Goal: Information Seeking & Learning: Find specific fact

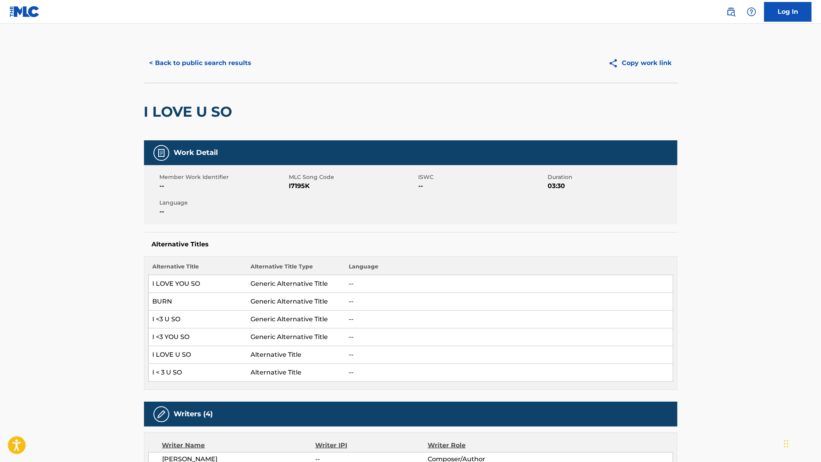
click at [228, 64] on button "< Back to public search results" at bounding box center [200, 63] width 113 height 20
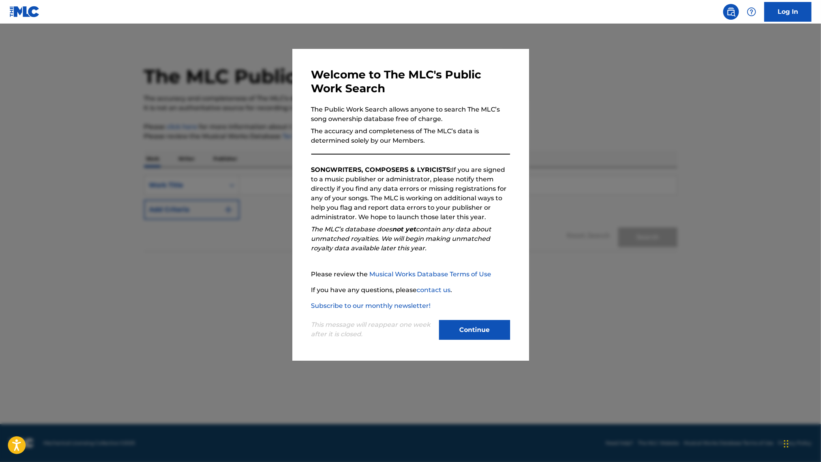
click at [472, 320] on button "Continue" at bounding box center [474, 330] width 71 height 20
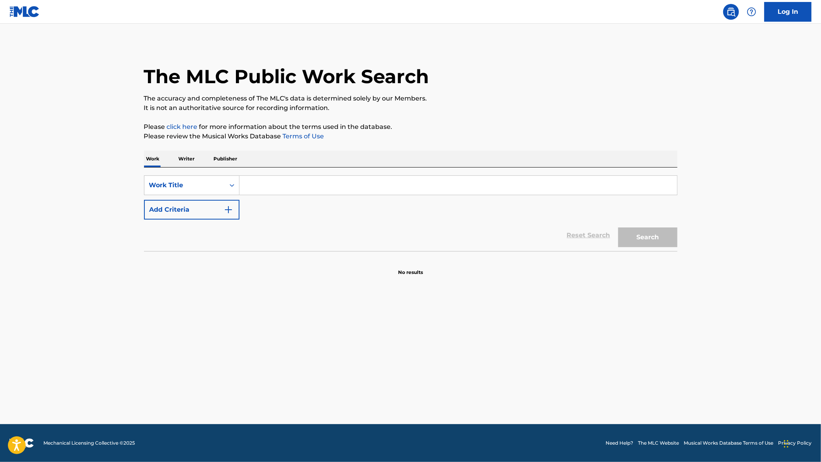
click at [225, 208] on img "Search Form" at bounding box center [228, 209] width 9 height 9
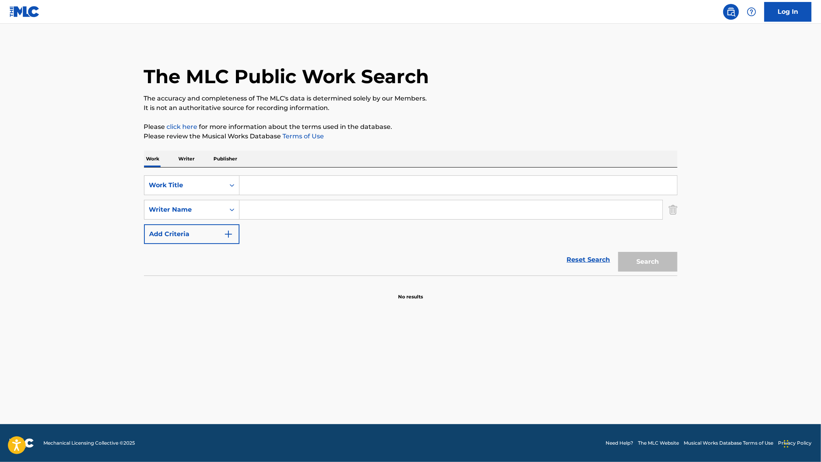
click at [280, 182] on input "Search Form" at bounding box center [459, 185] width 438 height 19
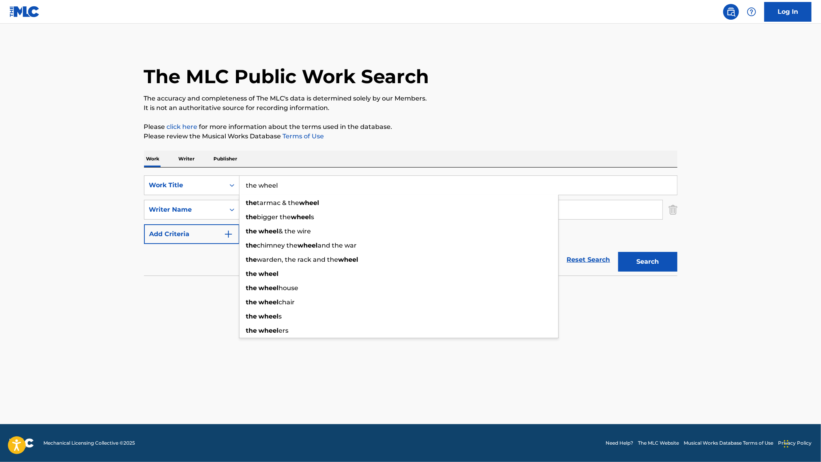
type input "the wheel"
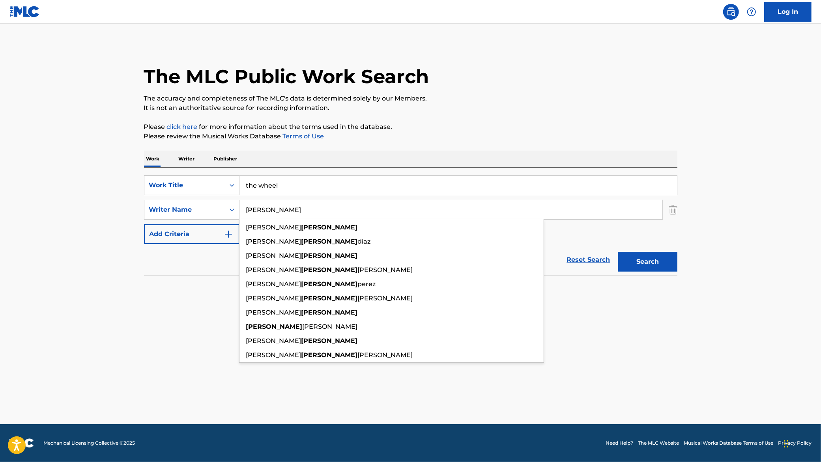
click at [272, 207] on input "[PERSON_NAME]" at bounding box center [451, 209] width 423 height 19
click at [262, 214] on input "[PERSON_NAME]" at bounding box center [451, 209] width 423 height 19
type input "[PERSON_NAME]"
click at [208, 276] on section at bounding box center [410, 278] width 533 height 4
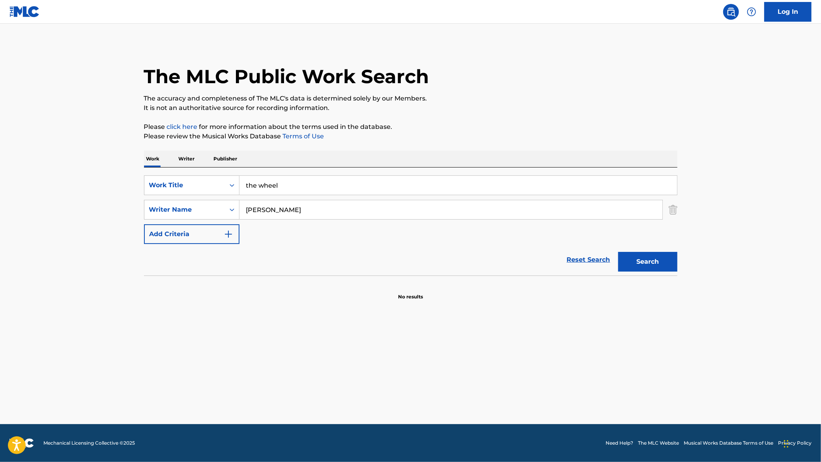
click at [649, 268] on button "Search" at bounding box center [647, 262] width 59 height 20
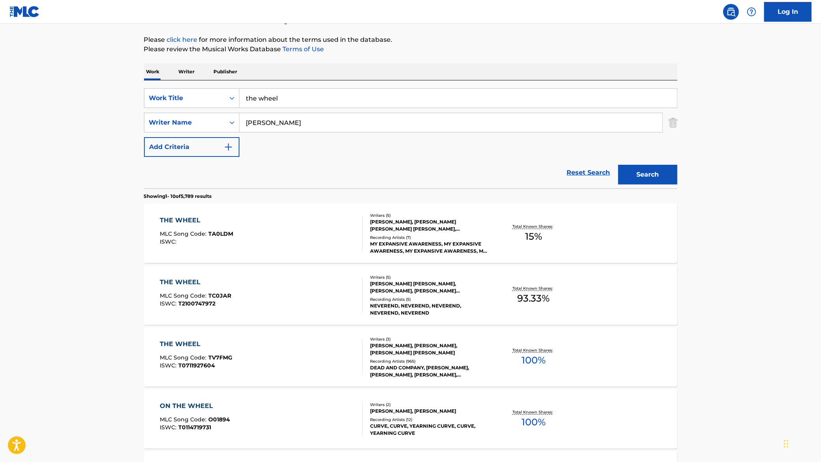
scroll to position [88, 0]
